Goal: Navigation & Orientation: Find specific page/section

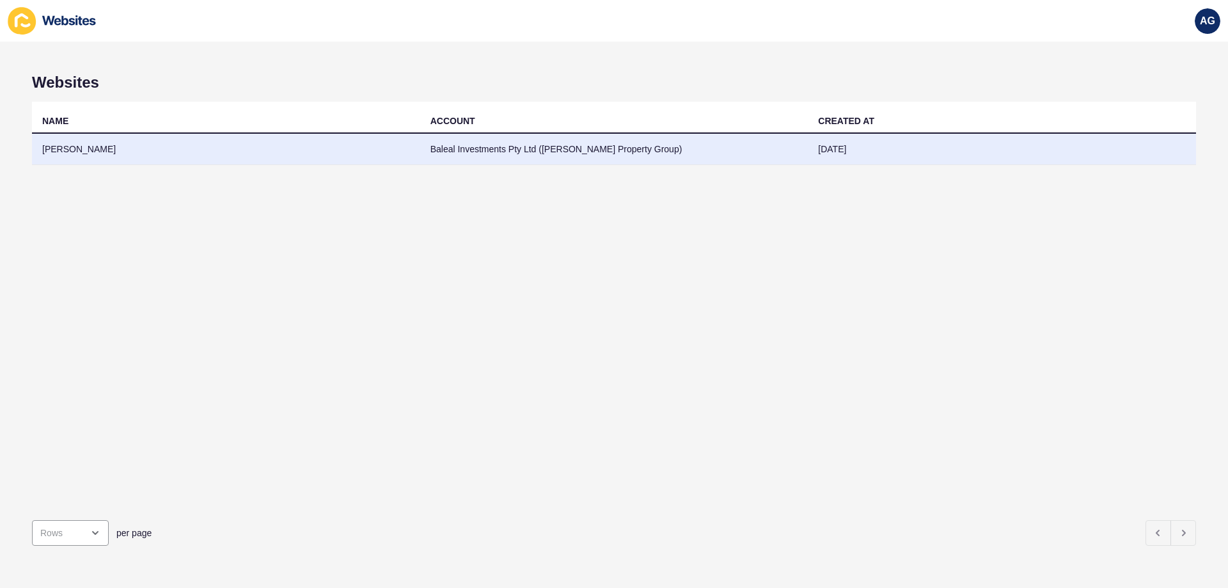
click at [70, 152] on td "[PERSON_NAME]" at bounding box center [226, 149] width 388 height 31
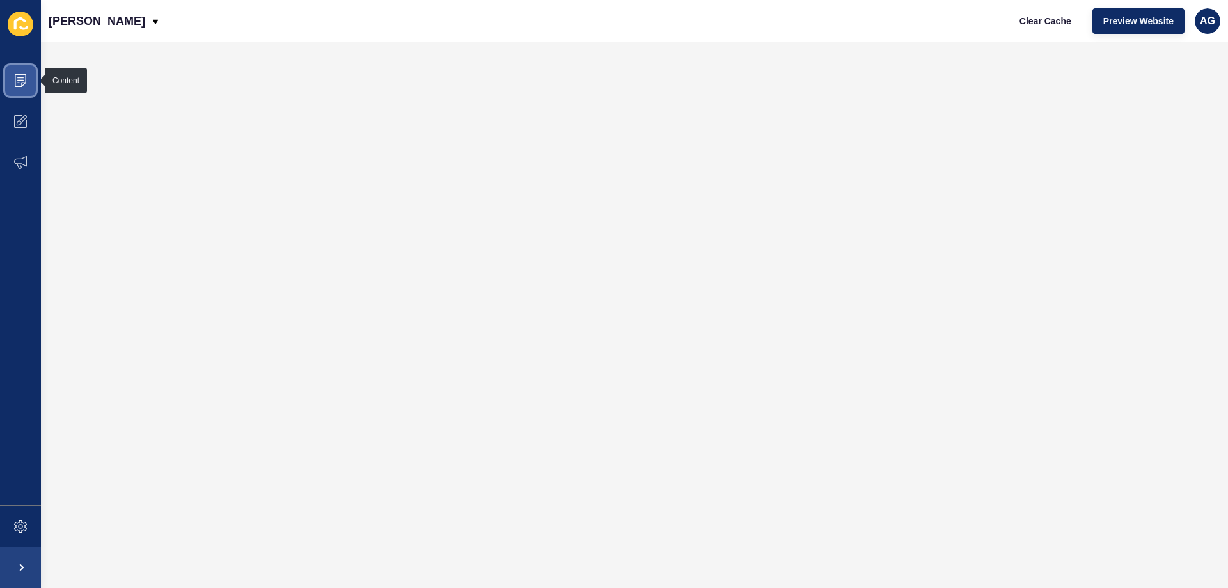
click at [17, 87] on span at bounding box center [20, 80] width 41 height 41
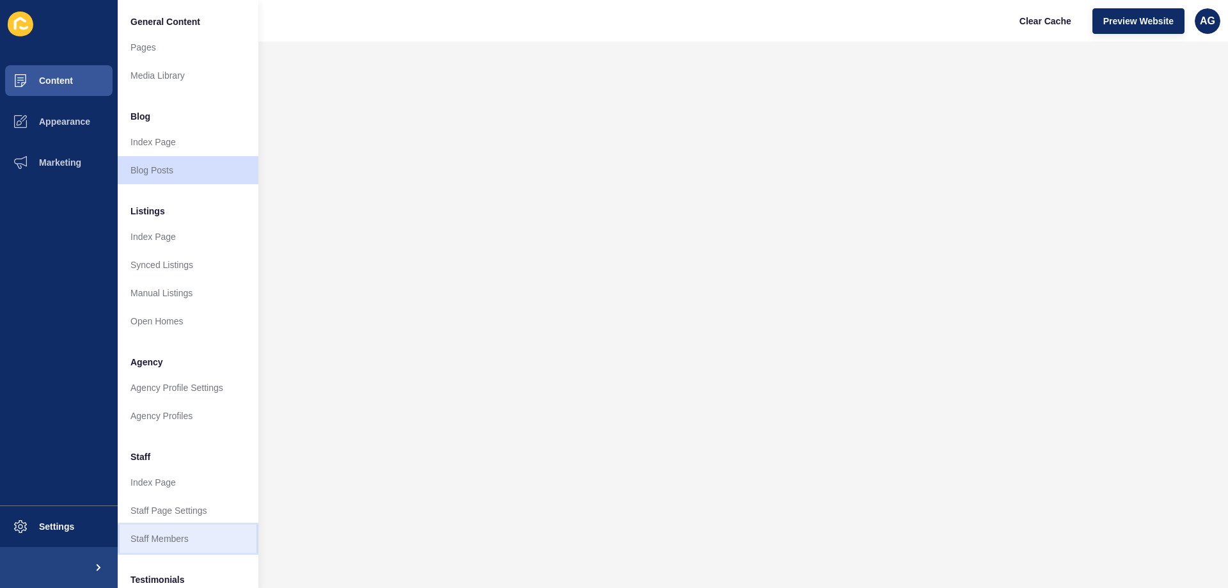
click at [166, 537] on link "Staff Members" at bounding box center [188, 538] width 141 height 28
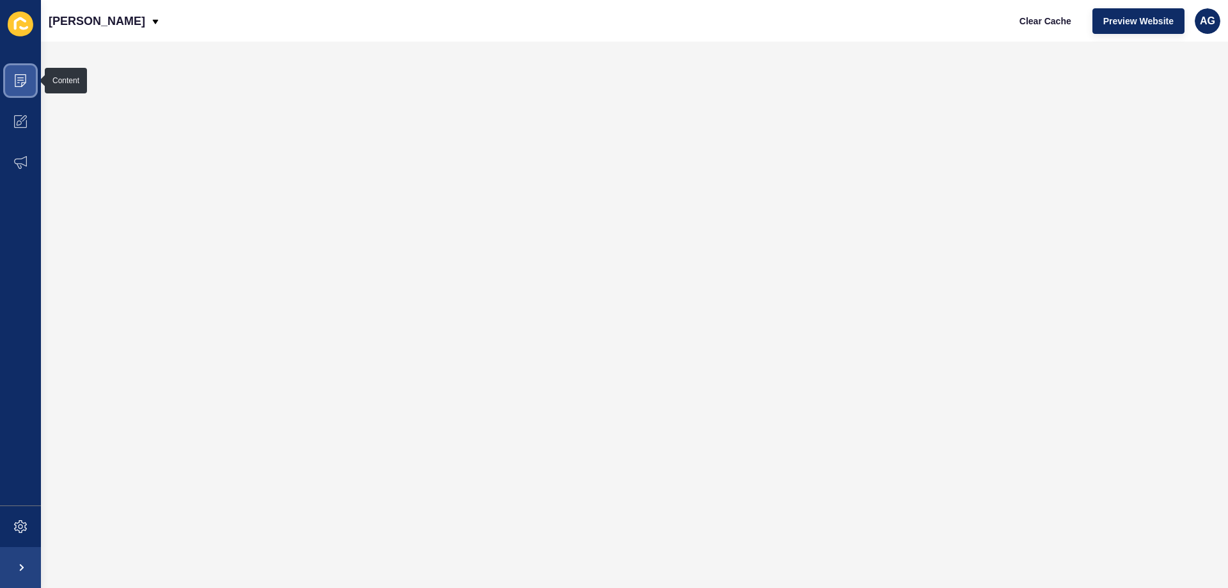
click at [26, 77] on icon at bounding box center [20, 80] width 13 height 13
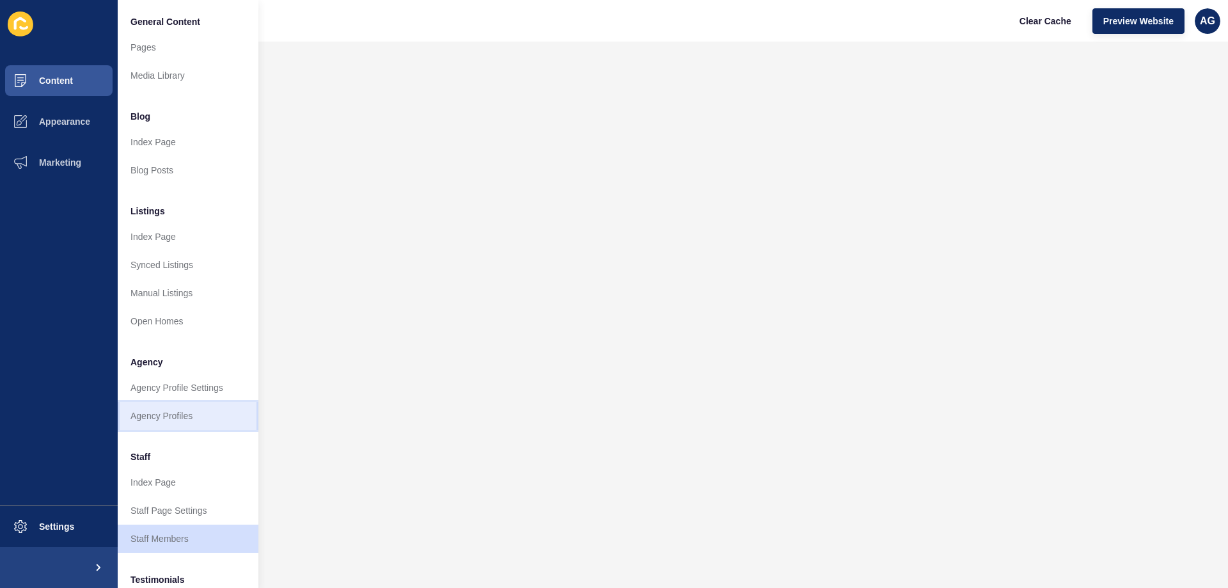
click at [152, 414] on link "Agency Profiles" at bounding box center [188, 416] width 141 height 28
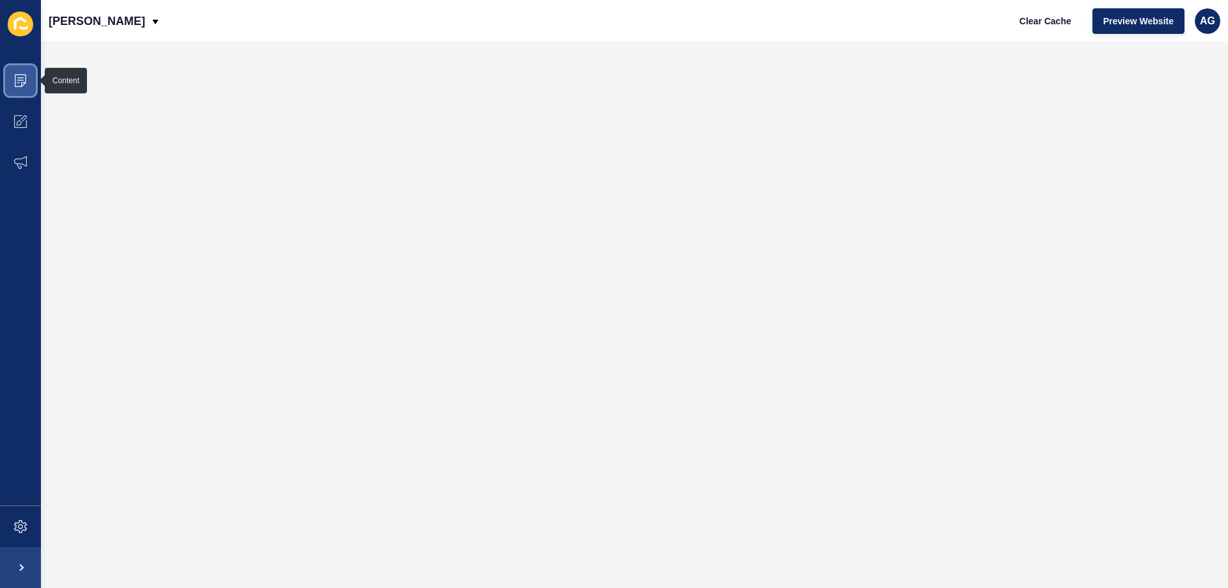
click at [26, 78] on icon at bounding box center [21, 80] width 12 height 13
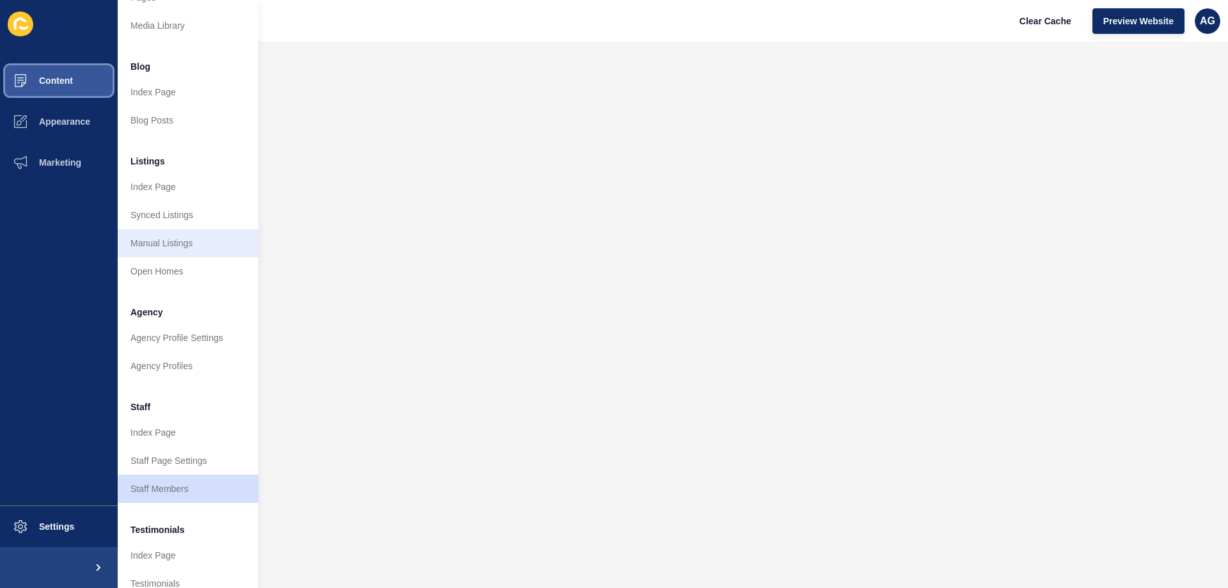
scroll to position [128, 0]
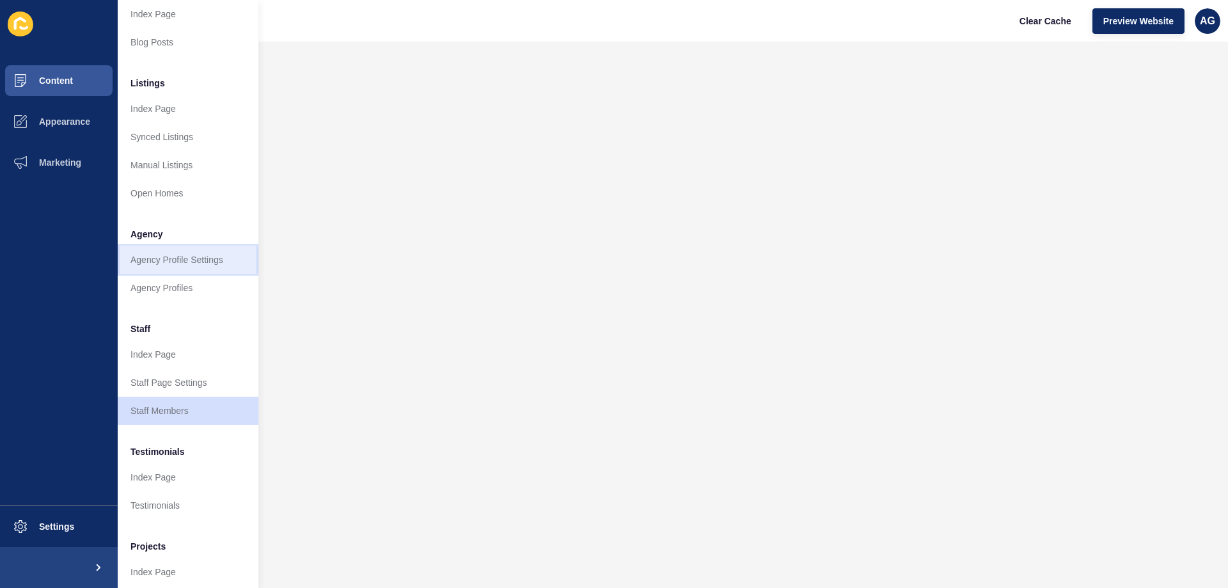
click at [153, 260] on link "Agency Profile Settings" at bounding box center [188, 260] width 141 height 28
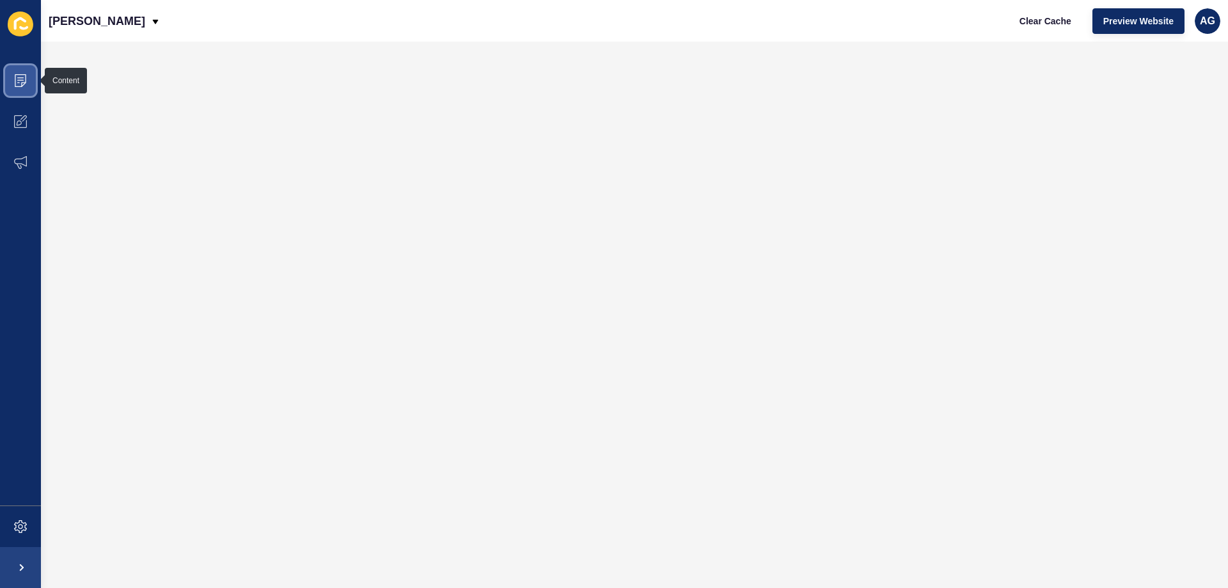
click at [14, 82] on icon at bounding box center [20, 80] width 13 height 13
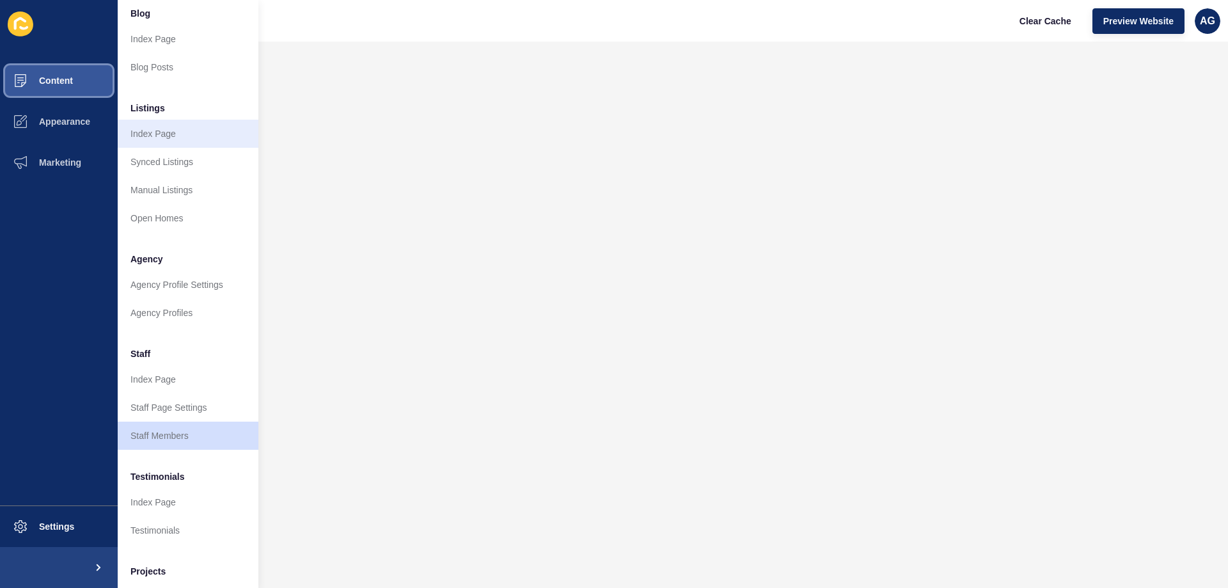
scroll to position [171, 0]
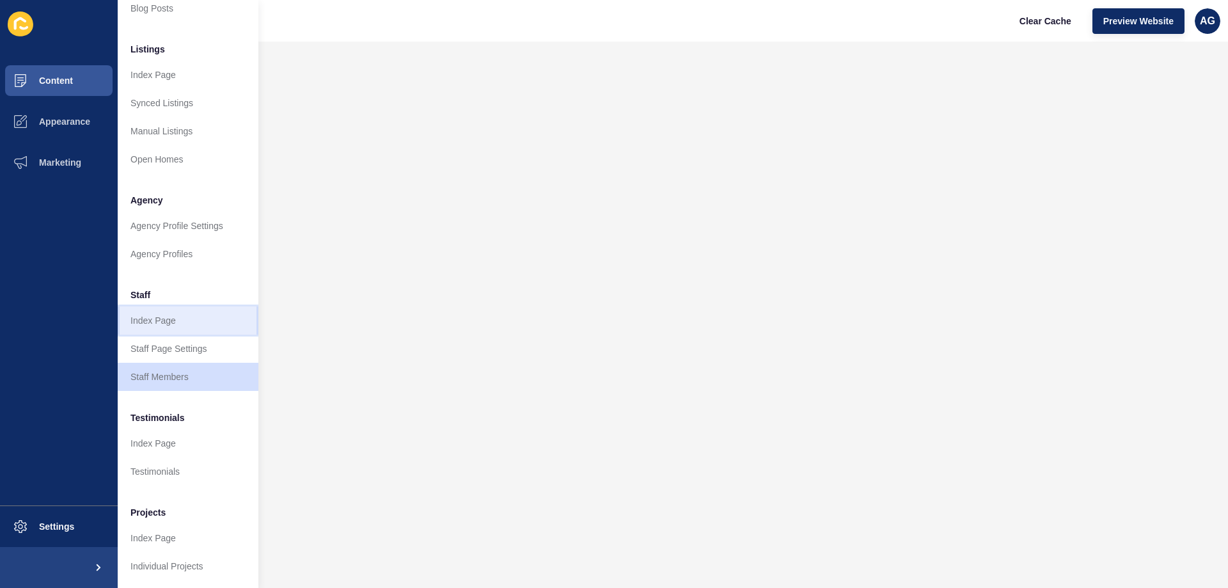
click at [143, 312] on link "Index Page" at bounding box center [188, 320] width 141 height 28
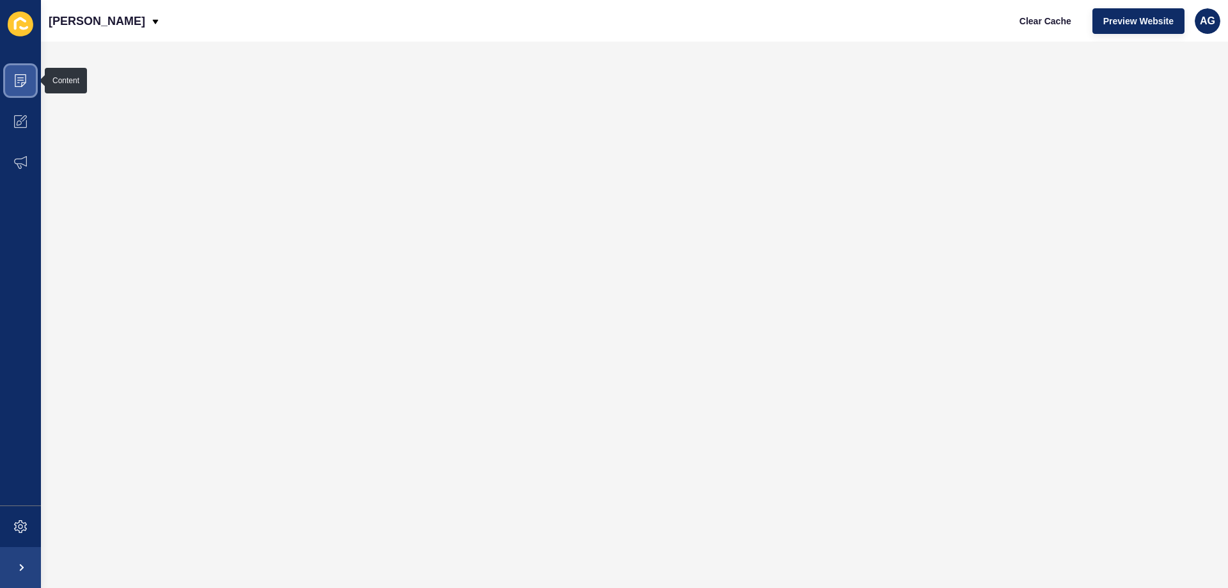
click at [24, 74] on icon at bounding box center [21, 80] width 12 height 13
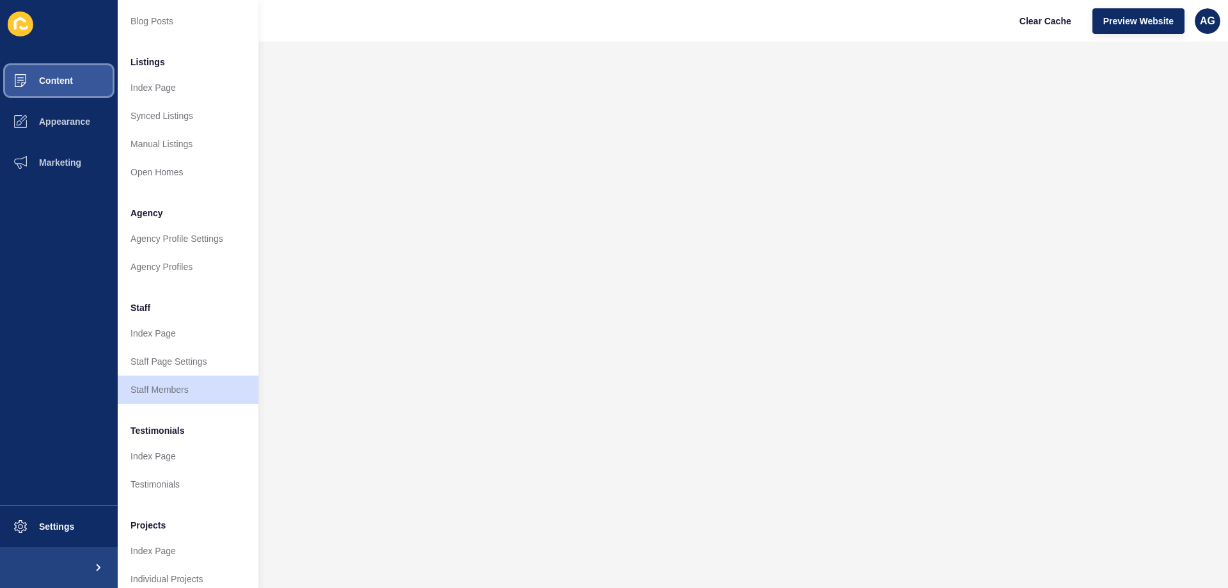
scroll to position [171, 0]
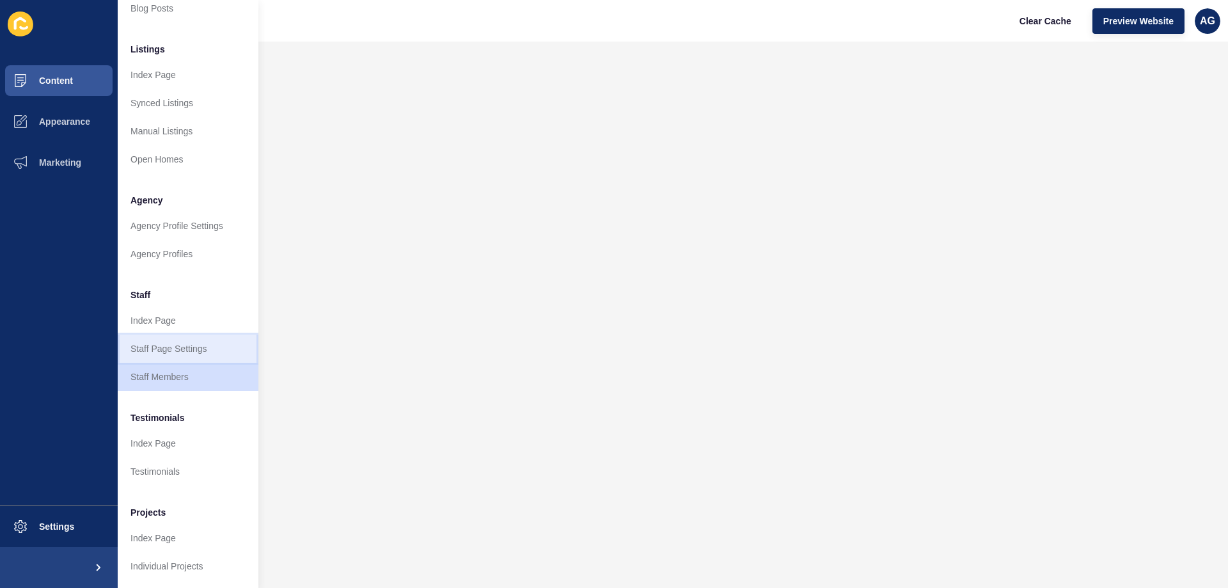
click at [175, 336] on link "Staff Page Settings" at bounding box center [188, 348] width 141 height 28
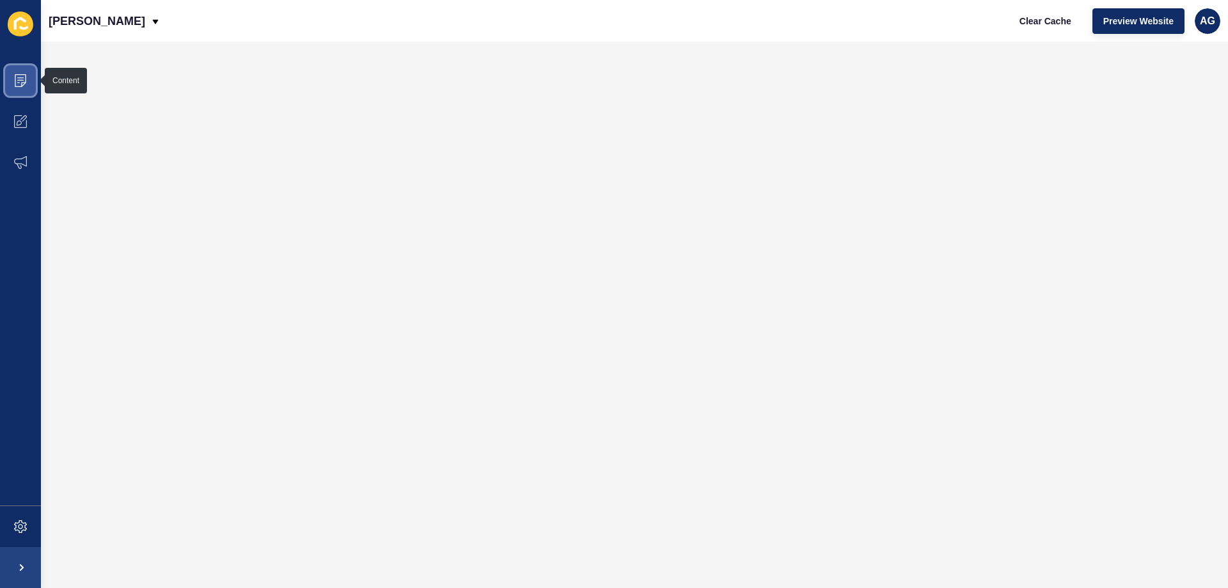
click at [26, 79] on icon at bounding box center [21, 80] width 12 height 13
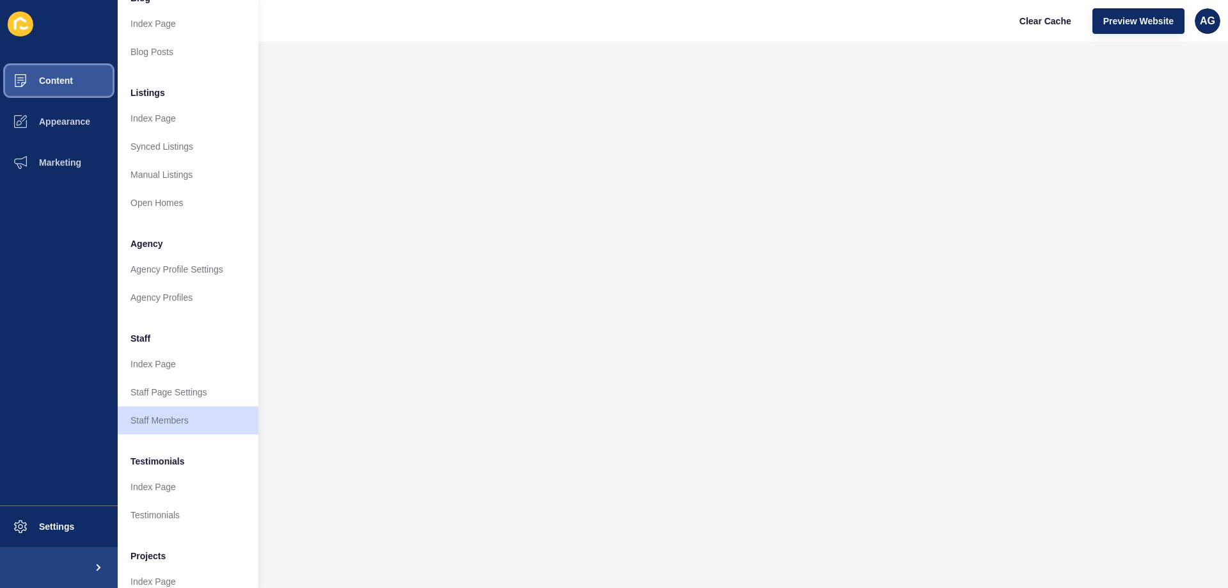
scroll to position [171, 0]
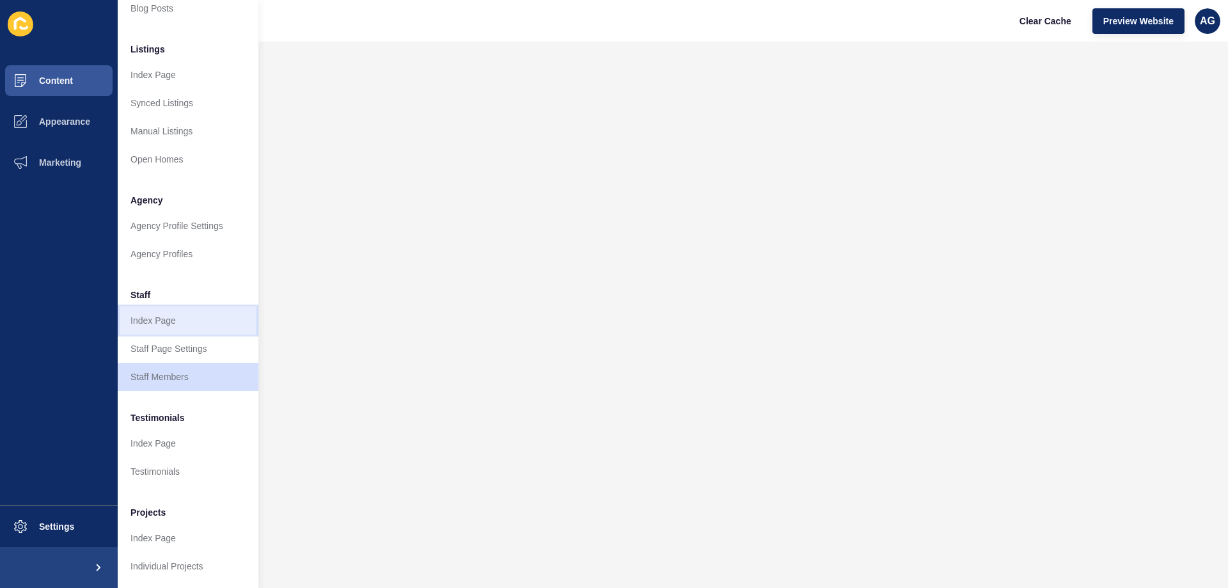
click at [147, 308] on link "Index Page" at bounding box center [188, 320] width 141 height 28
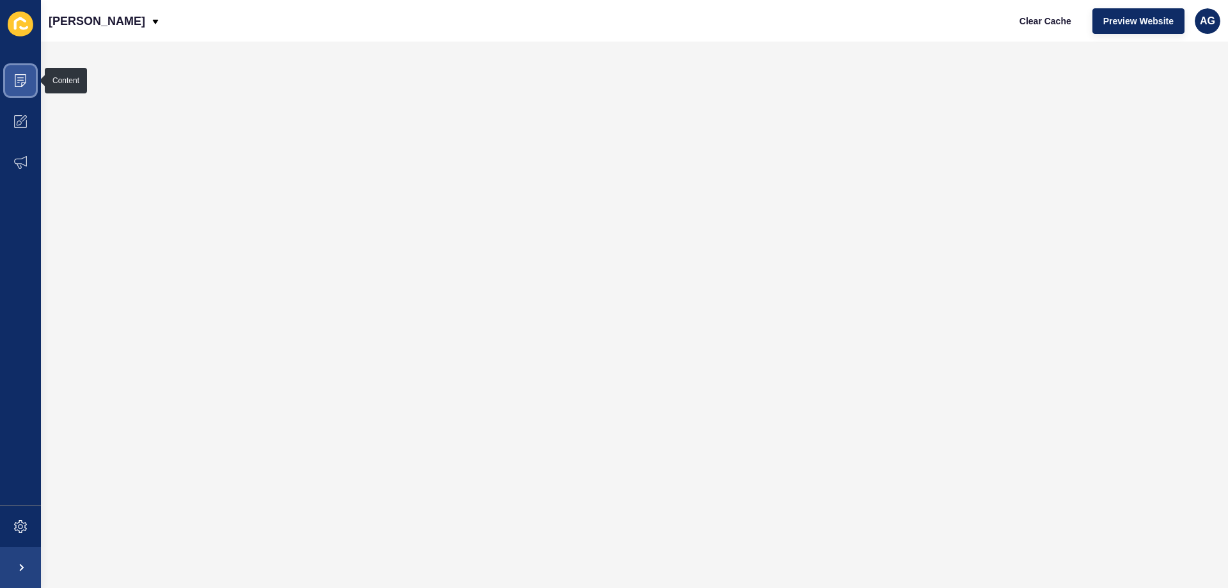
click at [13, 77] on span at bounding box center [20, 80] width 41 height 41
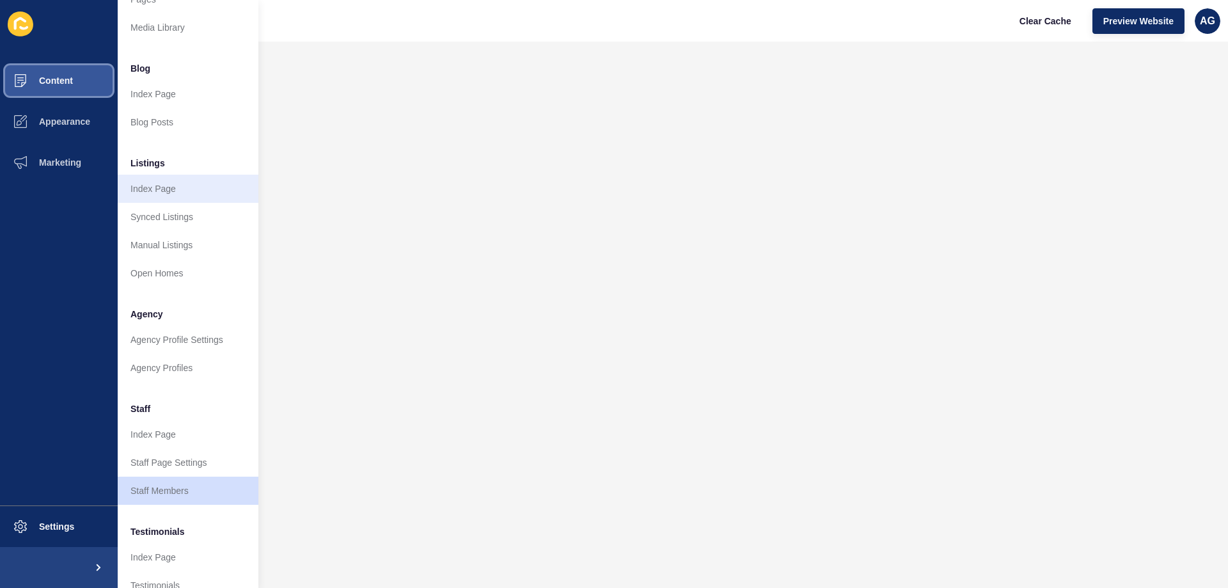
scroll to position [128, 0]
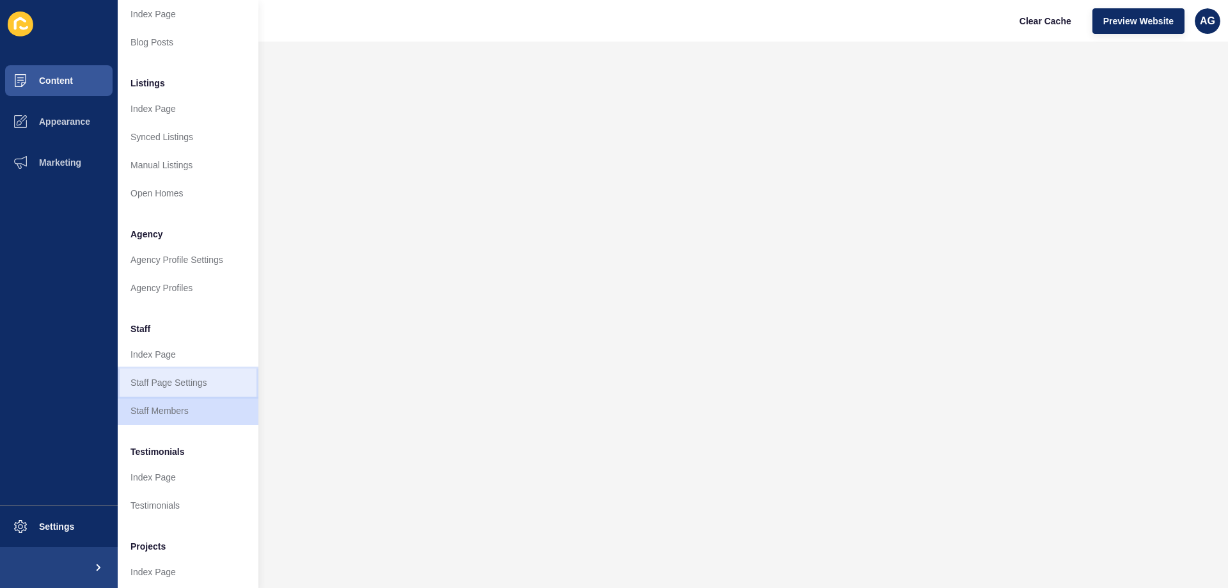
click at [185, 385] on link "Staff Page Settings" at bounding box center [188, 382] width 141 height 28
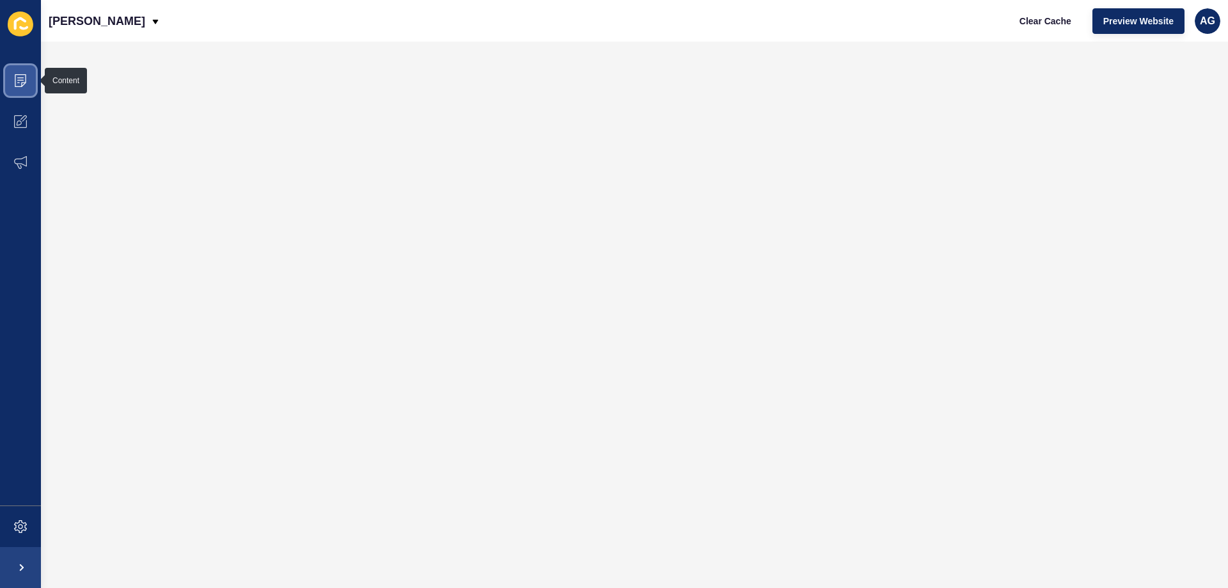
click at [20, 72] on span at bounding box center [20, 80] width 41 height 41
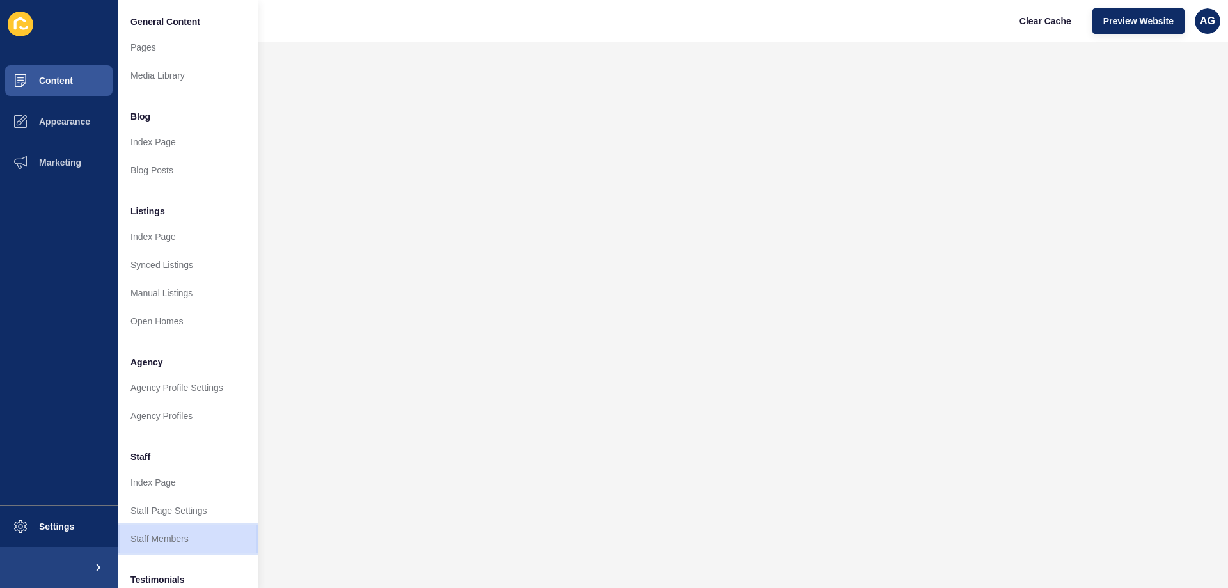
click at [172, 539] on link "Staff Members" at bounding box center [188, 538] width 141 height 28
